Goal: Information Seeking & Learning: Find specific fact

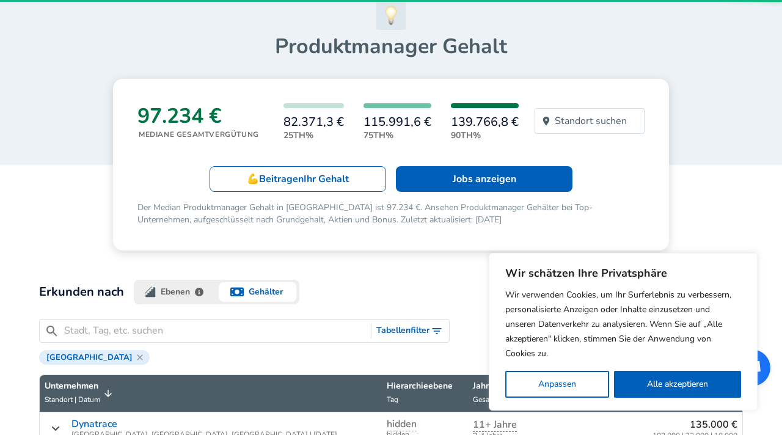
click at [137, 354] on icon at bounding box center [139, 356] width 5 height 5
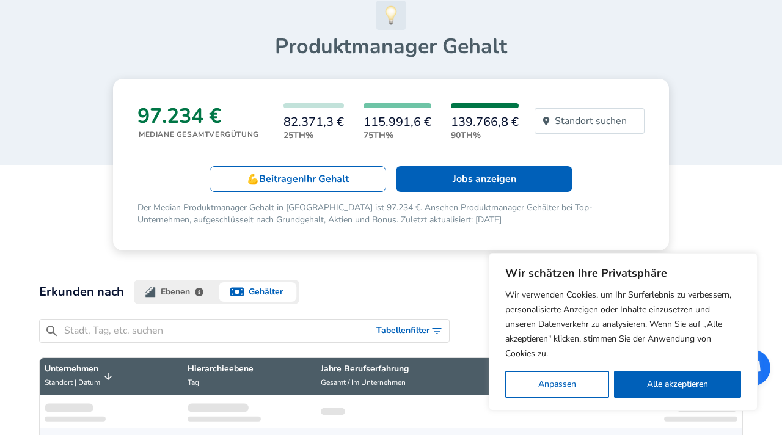
scroll to position [217, 0]
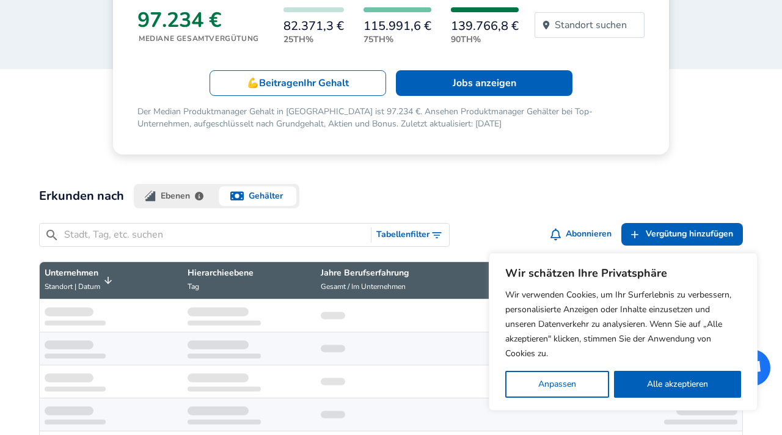
click at [94, 227] on input "Stadt, Tag, etc. suchen" at bounding box center [215, 234] width 302 height 15
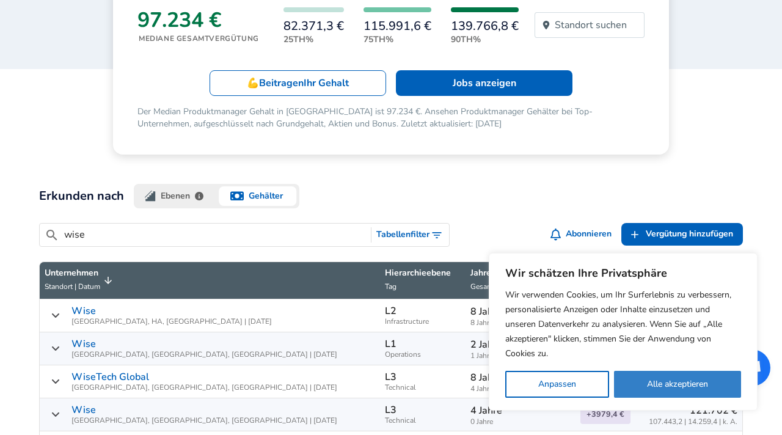
type input "wise"
click at [656, 381] on button "Alle akzeptieren" at bounding box center [677, 384] width 127 height 27
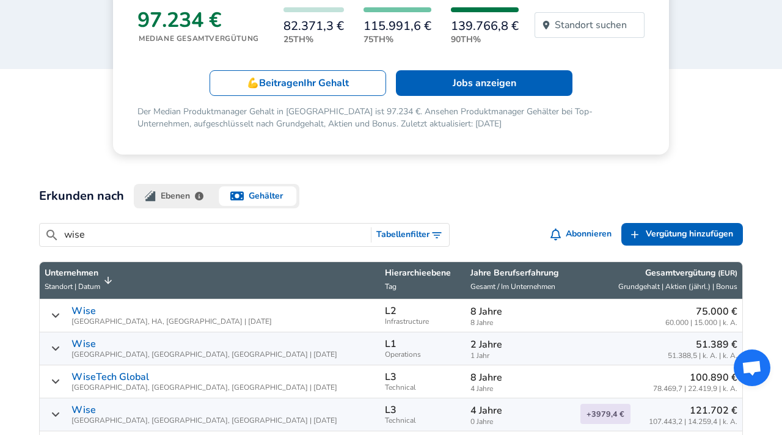
scroll to position [380, 0]
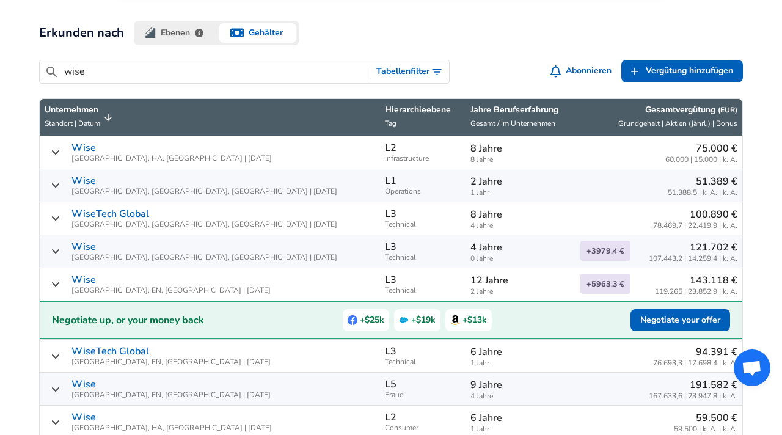
checkbox input "true"
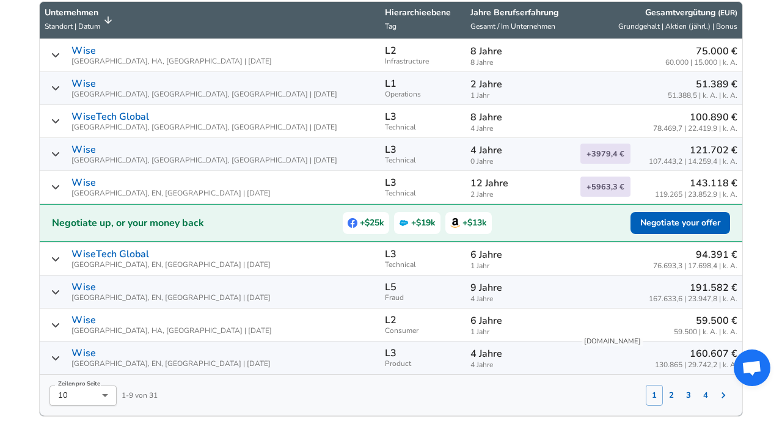
scroll to position [479, 0]
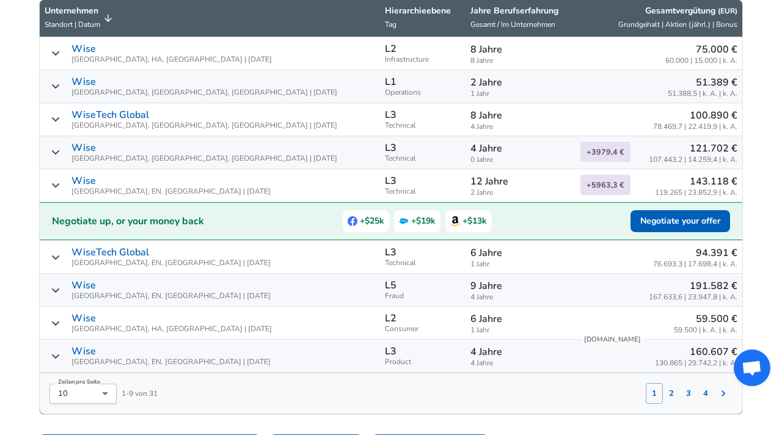
click at [58, 346] on div "Wise London, EN, [GEOGRAPHIC_DATA] | [DATE]" at bounding box center [210, 356] width 330 height 20
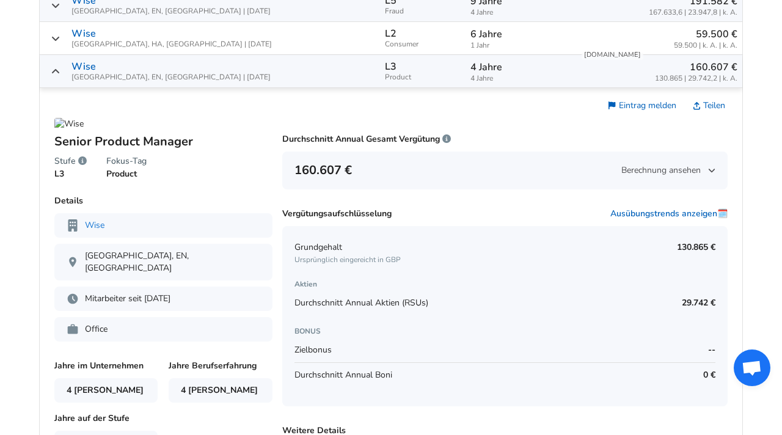
scroll to position [780, 0]
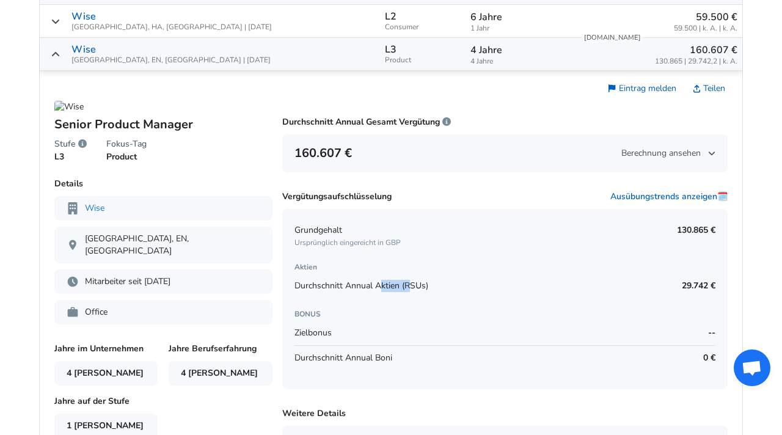
drag, startPoint x: 382, startPoint y: 258, endPoint x: 412, endPoint y: 256, distance: 29.9
click at [412, 280] on span "Durchschnitt Annual Aktien (RSUs)" at bounding box center [361, 286] width 134 height 12
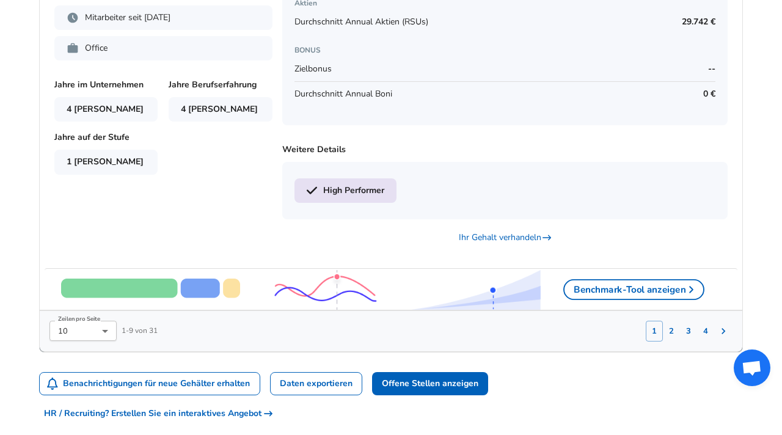
scroll to position [1051, 0]
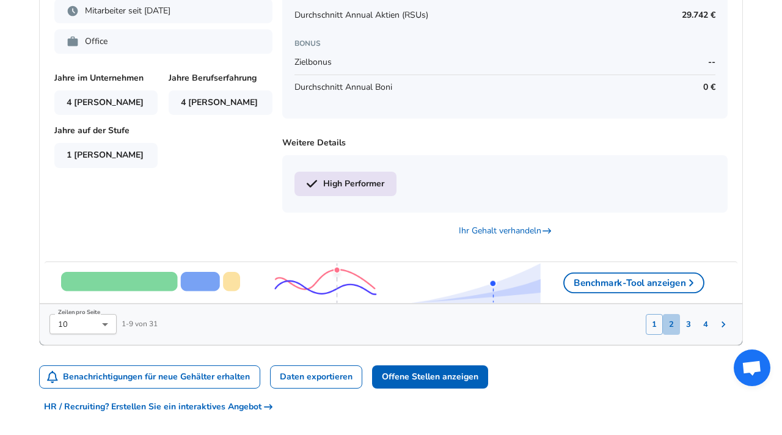
click at [671, 314] on button "2" at bounding box center [670, 324] width 17 height 21
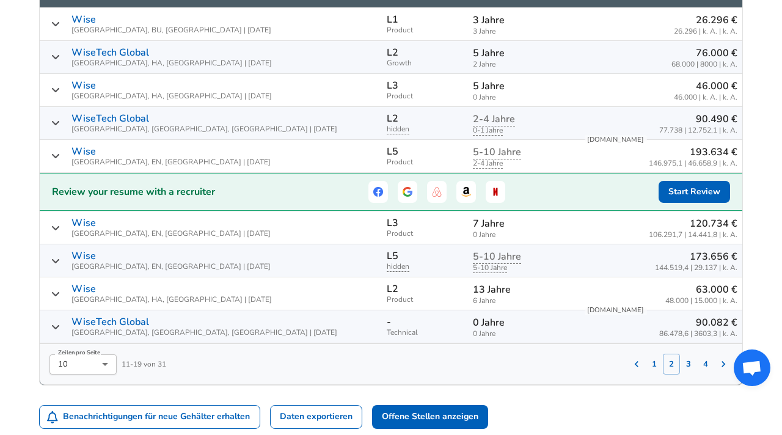
scroll to position [512, 0]
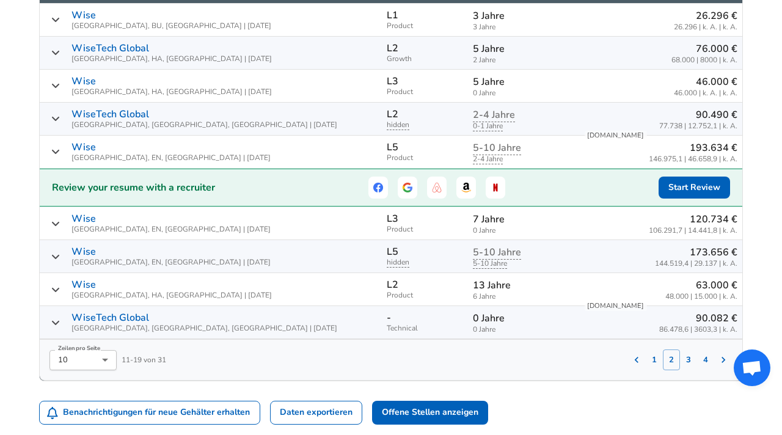
click at [684, 349] on button "3" at bounding box center [688, 359] width 17 height 21
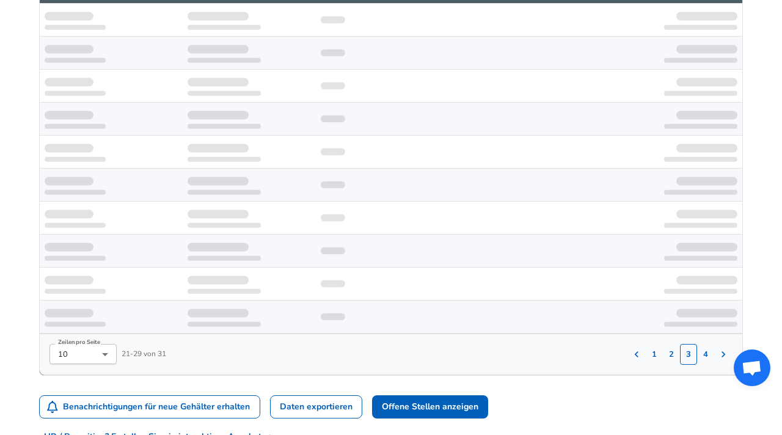
scroll to position [444, 0]
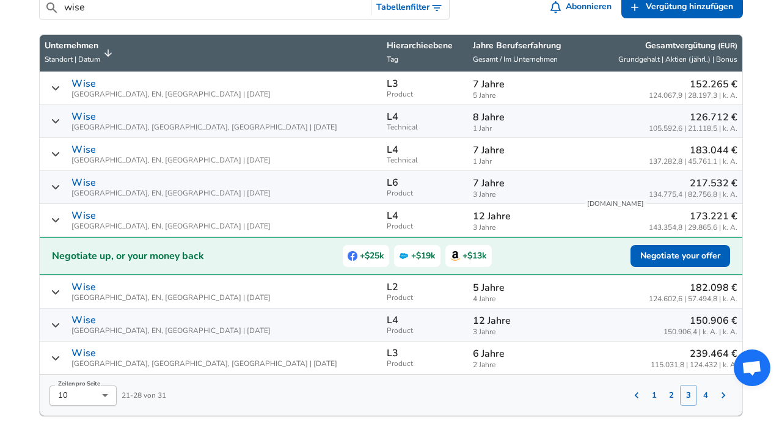
click at [95, 210] on span "Wise London, EN, [GEOGRAPHIC_DATA] | [DATE]" at bounding box center [170, 220] width 199 height 20
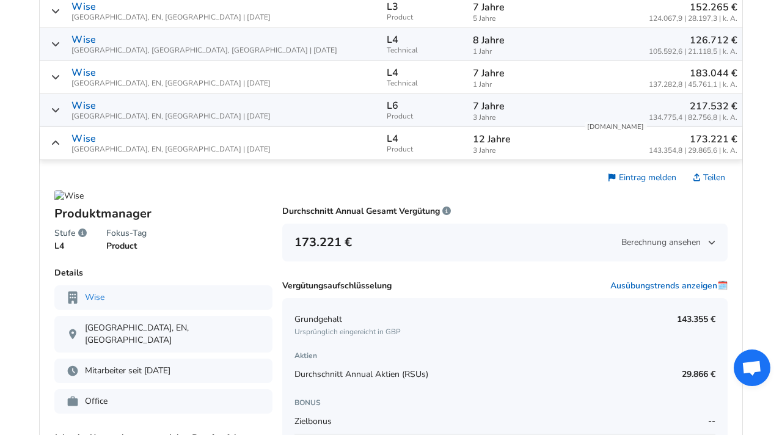
scroll to position [574, 0]
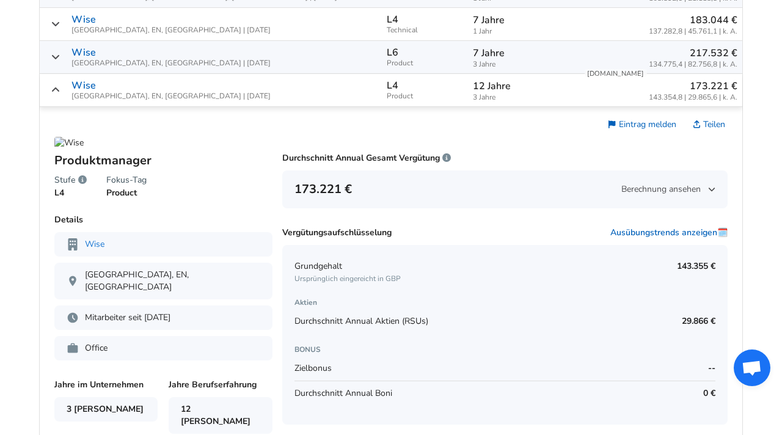
click at [74, 81] on td "Wise London, EN, [GEOGRAPHIC_DATA] | [DATE]" at bounding box center [211, 90] width 342 height 33
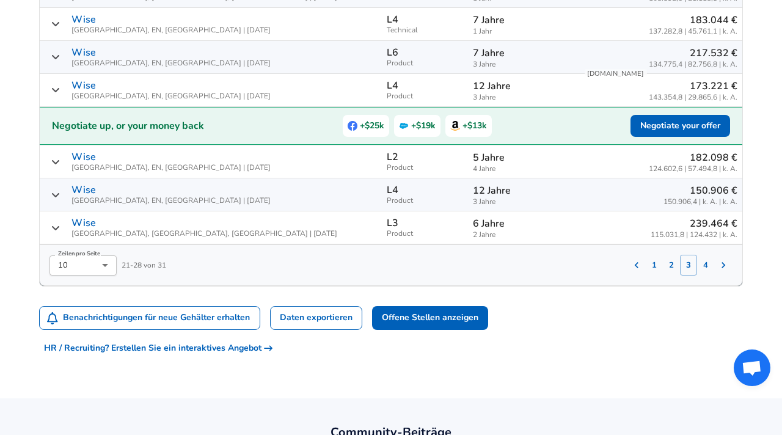
scroll to position [564, 0]
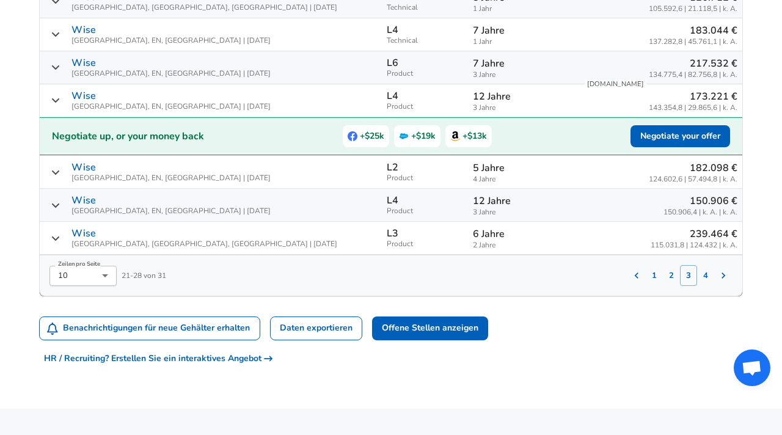
click at [105, 174] on span "[GEOGRAPHIC_DATA], EN, [GEOGRAPHIC_DATA] | [DATE]" at bounding box center [170, 178] width 199 height 8
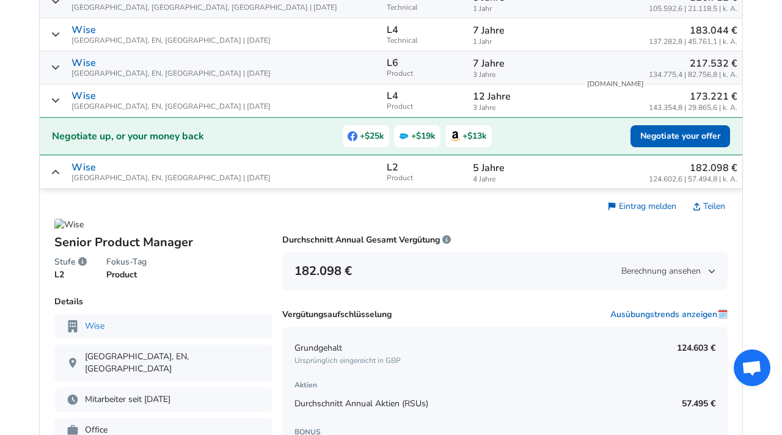
click at [105, 174] on span "[GEOGRAPHIC_DATA], EN, [GEOGRAPHIC_DATA] | [DATE]" at bounding box center [170, 178] width 199 height 8
